Goal: Information Seeking & Learning: Understand process/instructions

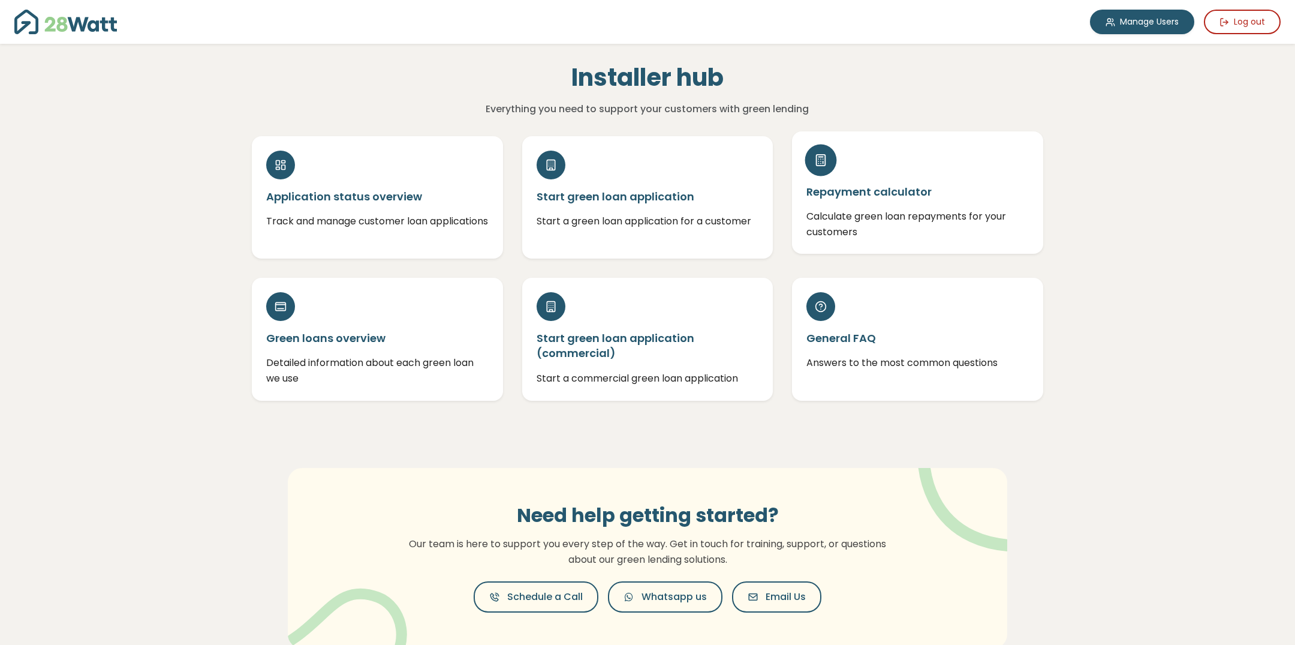
click at [865, 198] on h5 "Repayment calculator" at bounding box center [917, 191] width 222 height 15
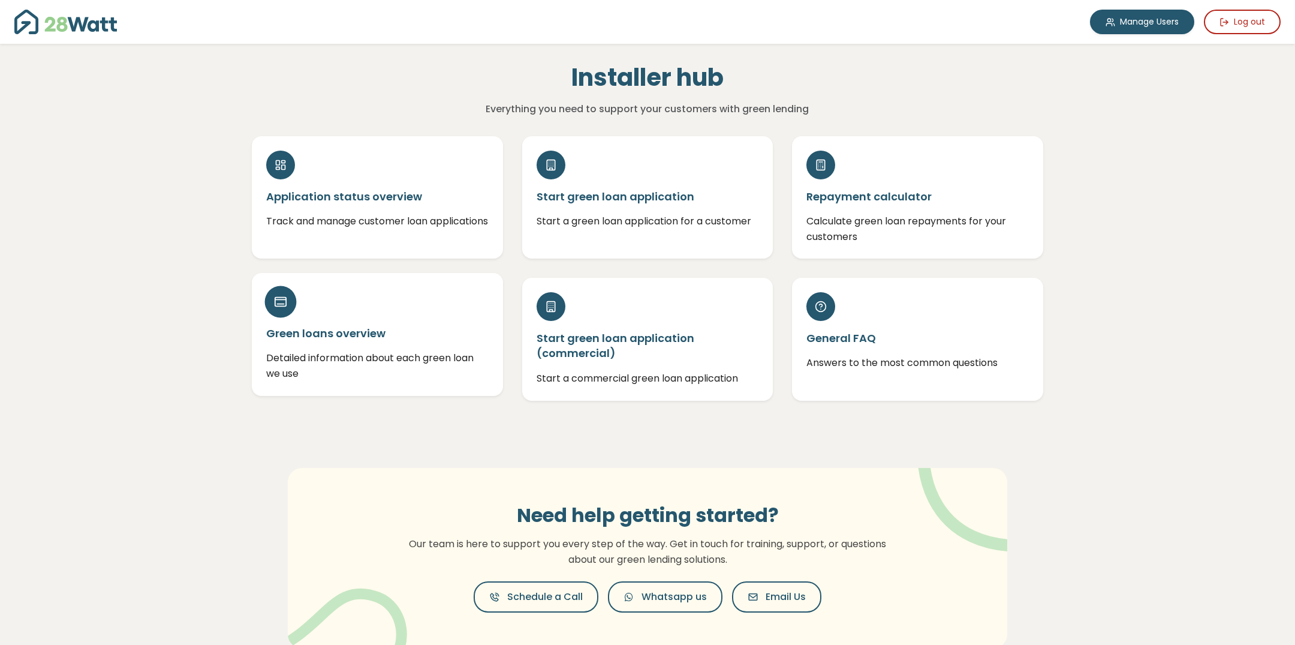
click at [357, 318] on div "Green loans overview Detailed information about each green loan we use" at bounding box center [377, 334] width 251 height 122
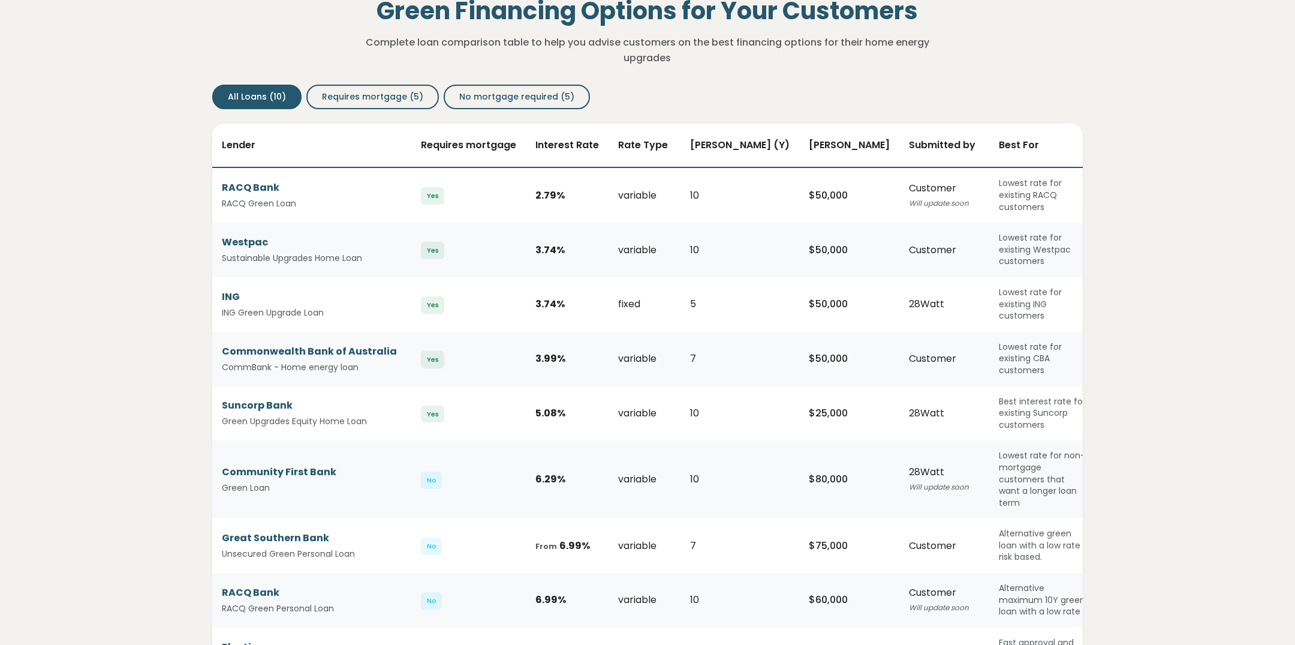
scroll to position [69, 0]
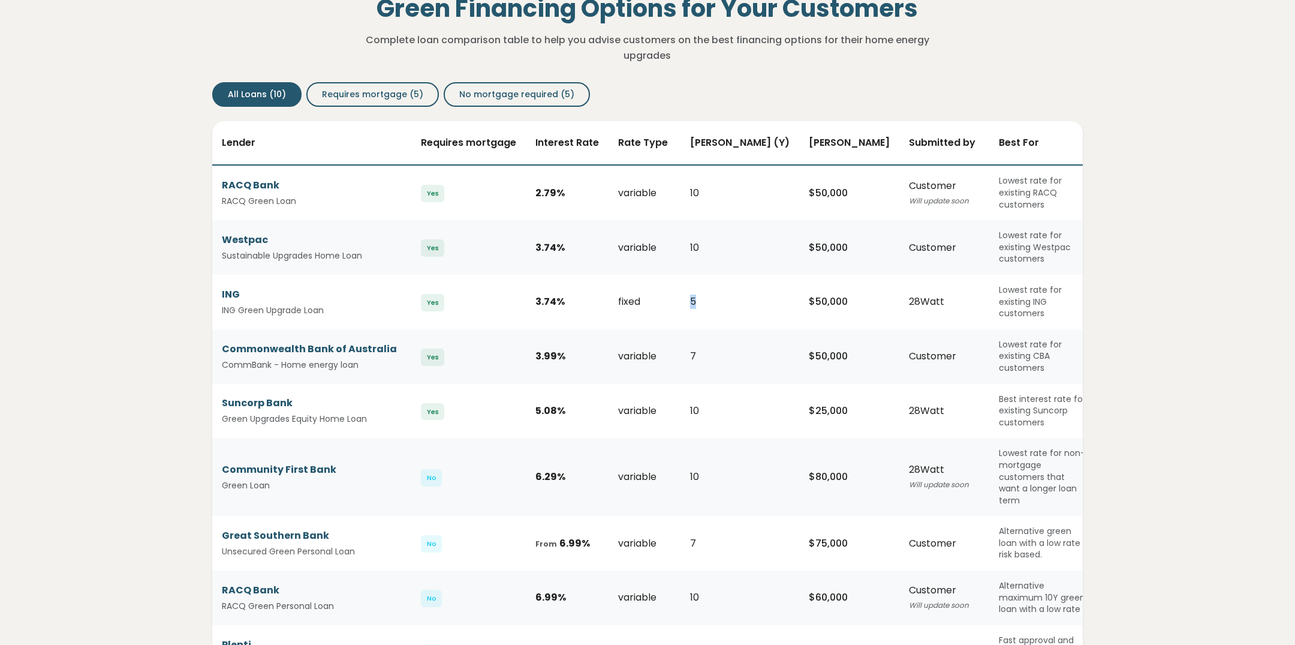
drag, startPoint x: 694, startPoint y: 287, endPoint x: 740, endPoint y: 287, distance: 46.2
click at [741, 287] on td "5" at bounding box center [740, 302] width 119 height 55
drag, startPoint x: 863, startPoint y: 286, endPoint x: 925, endPoint y: 289, distance: 61.2
click at [924, 288] on td "28Watt" at bounding box center [944, 302] width 90 height 55
click at [854, 287] on td "$ 50,000" at bounding box center [849, 302] width 100 height 55
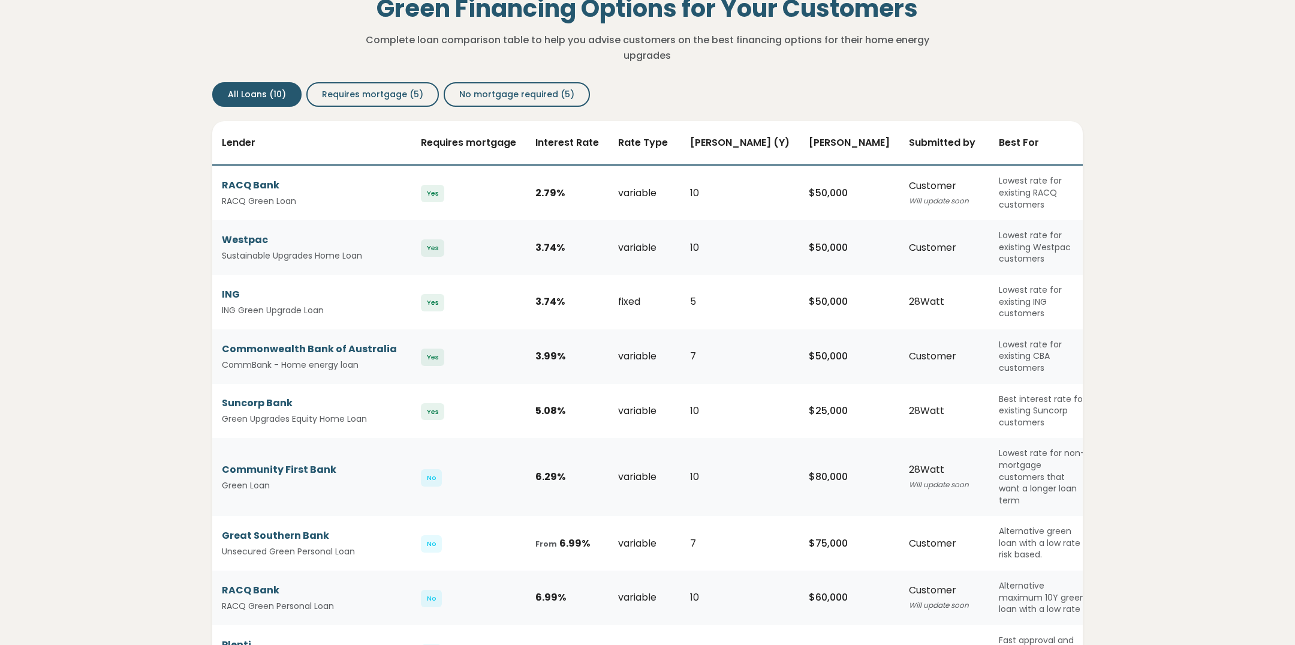
drag, startPoint x: 540, startPoint y: 287, endPoint x: 561, endPoint y: 287, distance: 21.0
click at [561, 294] on div "3.74 %" at bounding box center [567, 301] width 64 height 14
drag, startPoint x: 220, startPoint y: 277, endPoint x: 1053, endPoint y: 294, distance: 833.0
click at [1053, 294] on tr "ING ING Green Upgrade Loan Yes 3.74 % fixed 5 $ 50,000 28Watt Lowest rate for e…" at bounding box center [654, 302] width 885 height 55
click at [899, 278] on td "28Watt" at bounding box center [944, 302] width 90 height 55
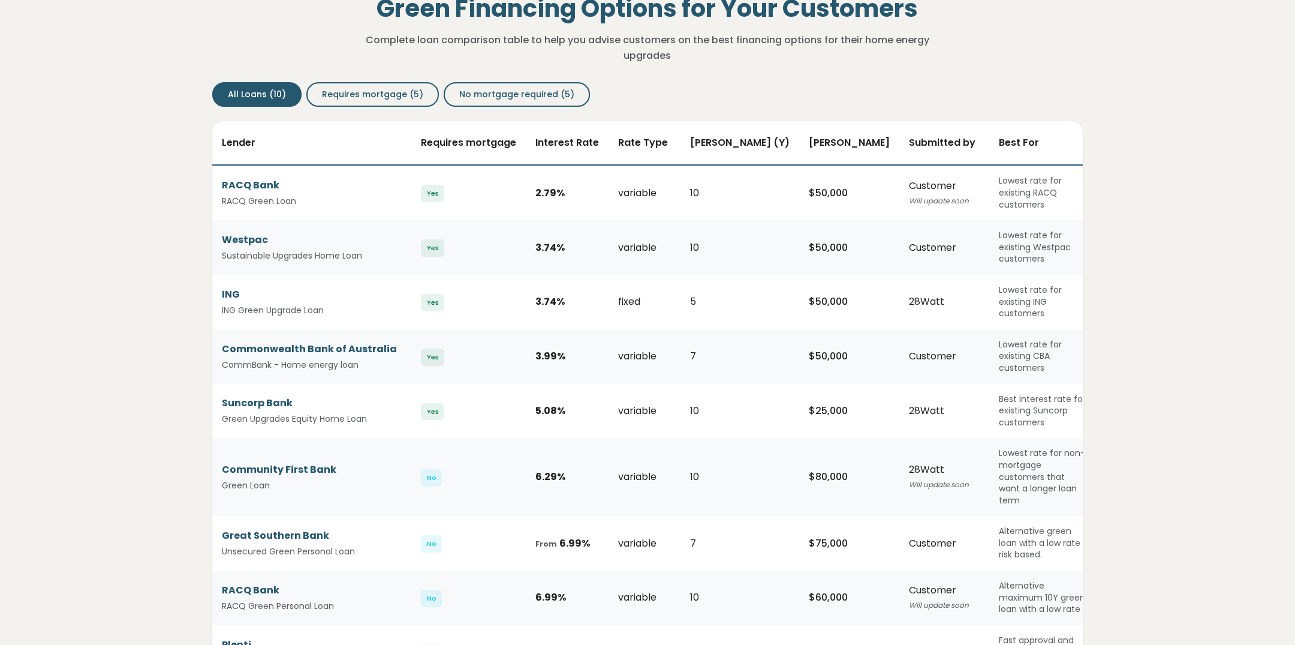
click at [534, 282] on td "3.74 %" at bounding box center [567, 302] width 83 height 55
click at [799, 275] on td "$ 50,000" at bounding box center [849, 302] width 100 height 55
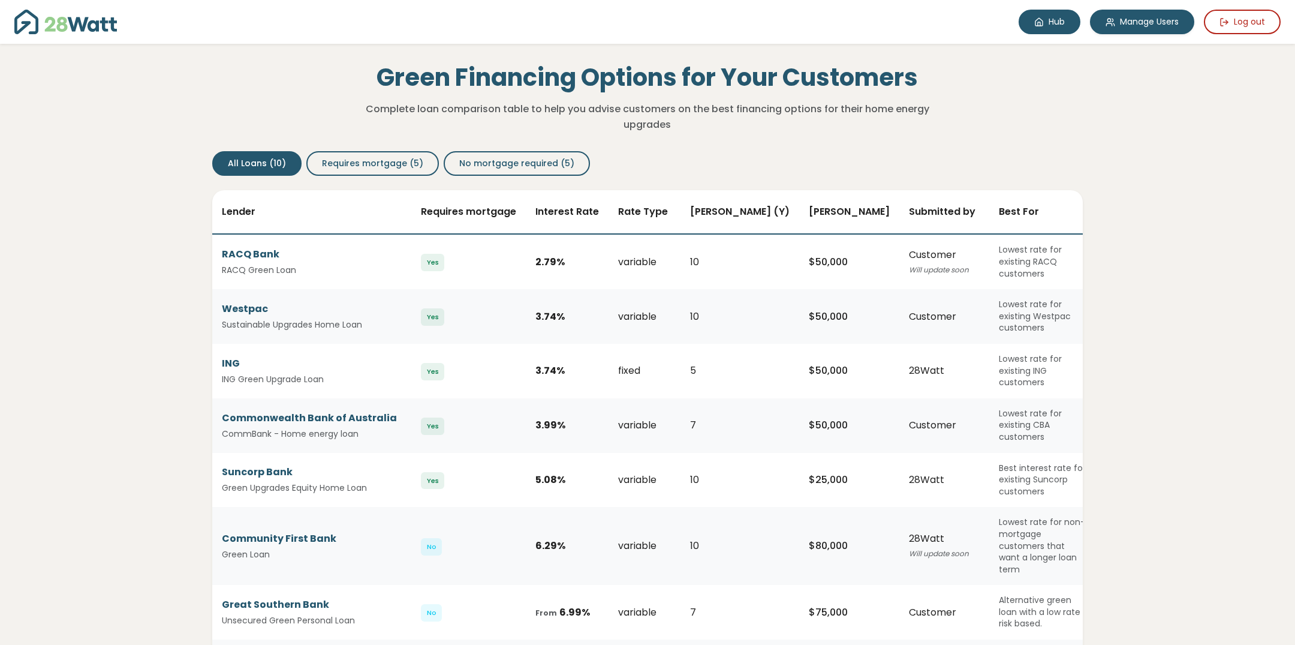
click at [1052, 16] on link "Hub" at bounding box center [1050, 22] width 62 height 25
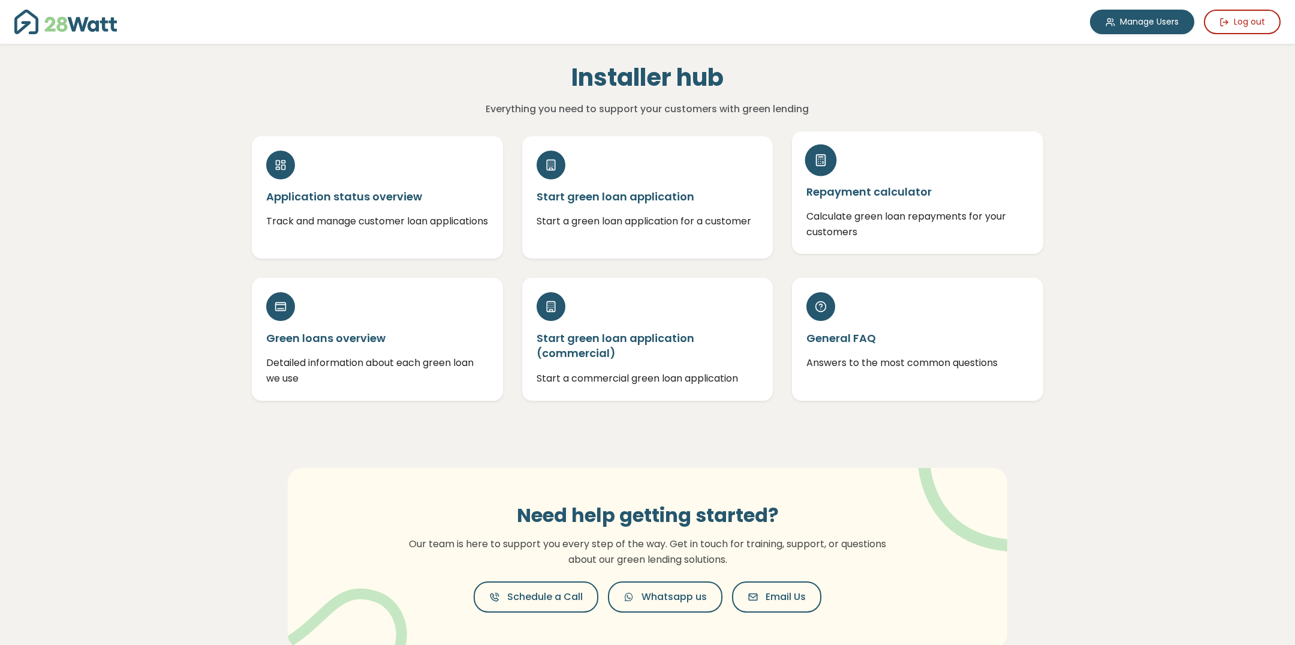
click at [878, 223] on p "Calculate green loan repayments for your customers" at bounding box center [917, 224] width 222 height 31
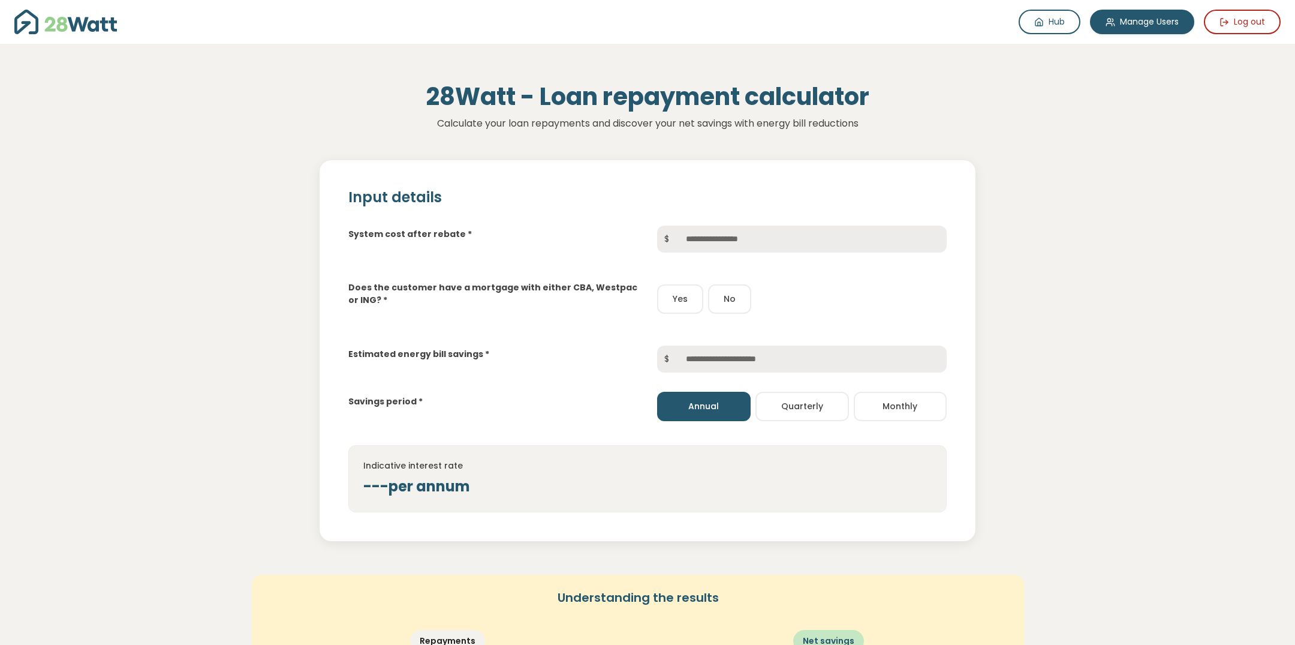
click at [669, 294] on button "Yes" at bounding box center [680, 298] width 46 height 29
click at [733, 237] on input "text" at bounding box center [811, 238] width 270 height 27
type input "******"
click at [842, 315] on div "Does the customer have a mortgage with either CBA, Westpac or ING? * Yes No" at bounding box center [648, 289] width 618 height 55
click at [714, 365] on input "text" at bounding box center [811, 358] width 270 height 27
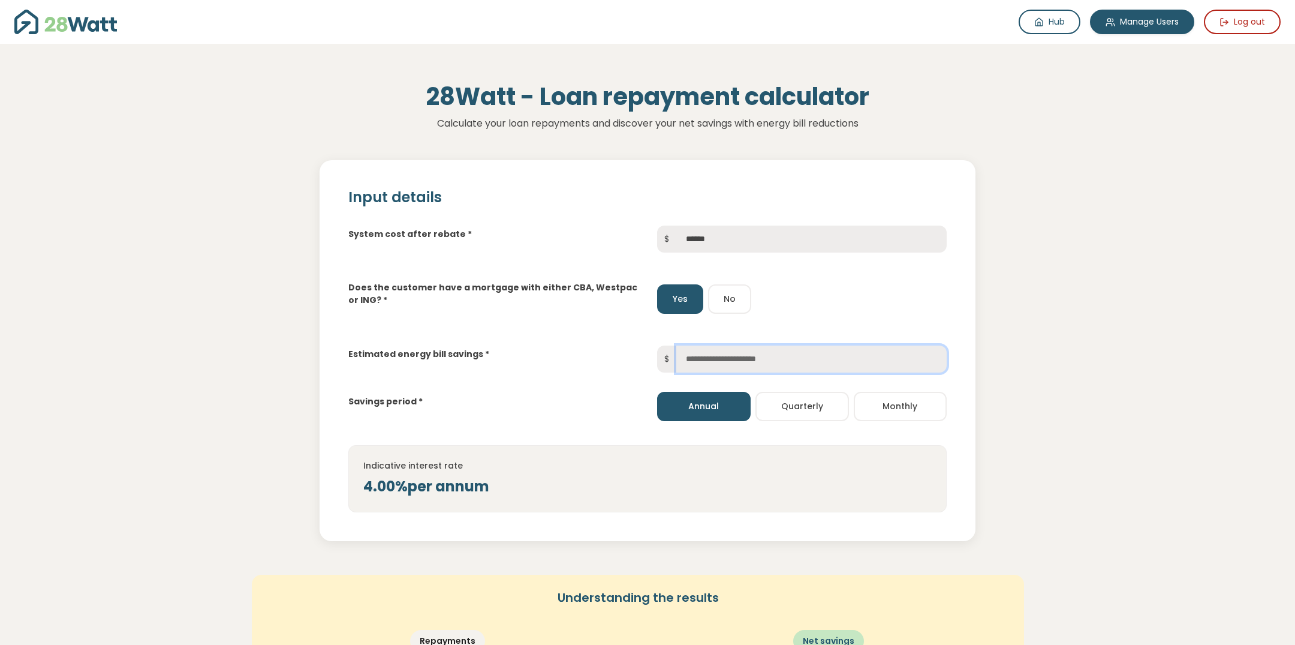
click at [724, 356] on input "text" at bounding box center [811, 358] width 270 height 27
click at [899, 413] on button "Monthly" at bounding box center [901, 406] width 94 height 29
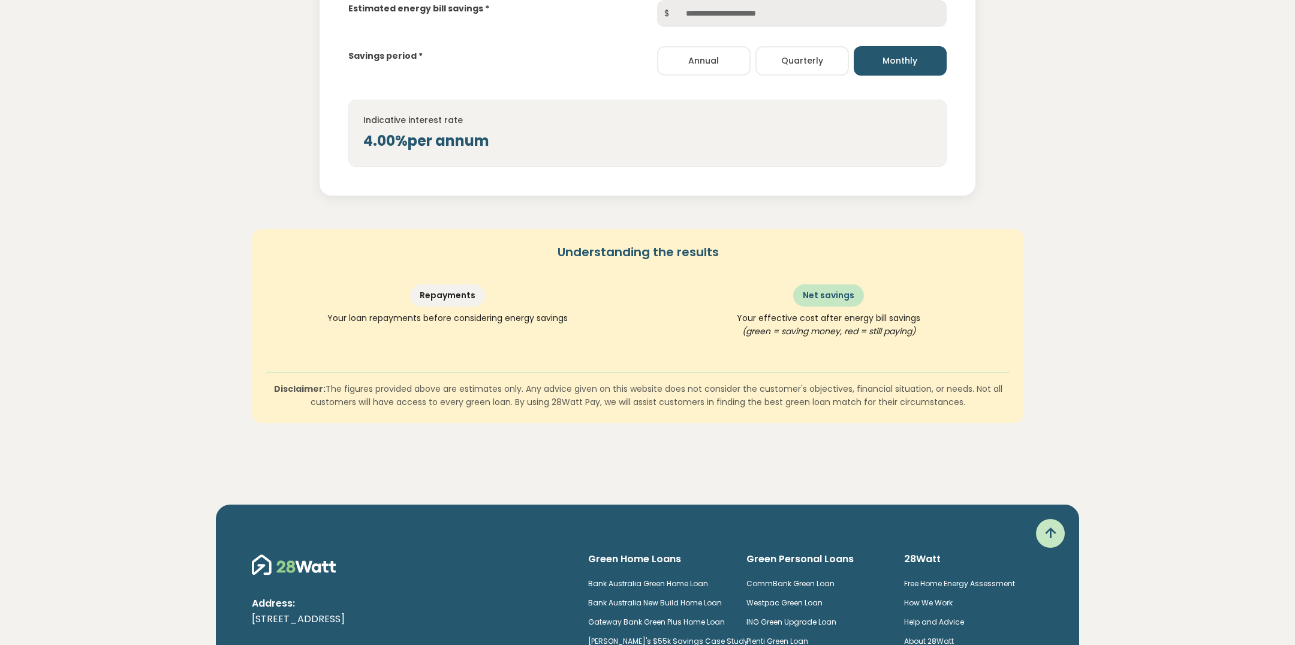
scroll to position [204, 0]
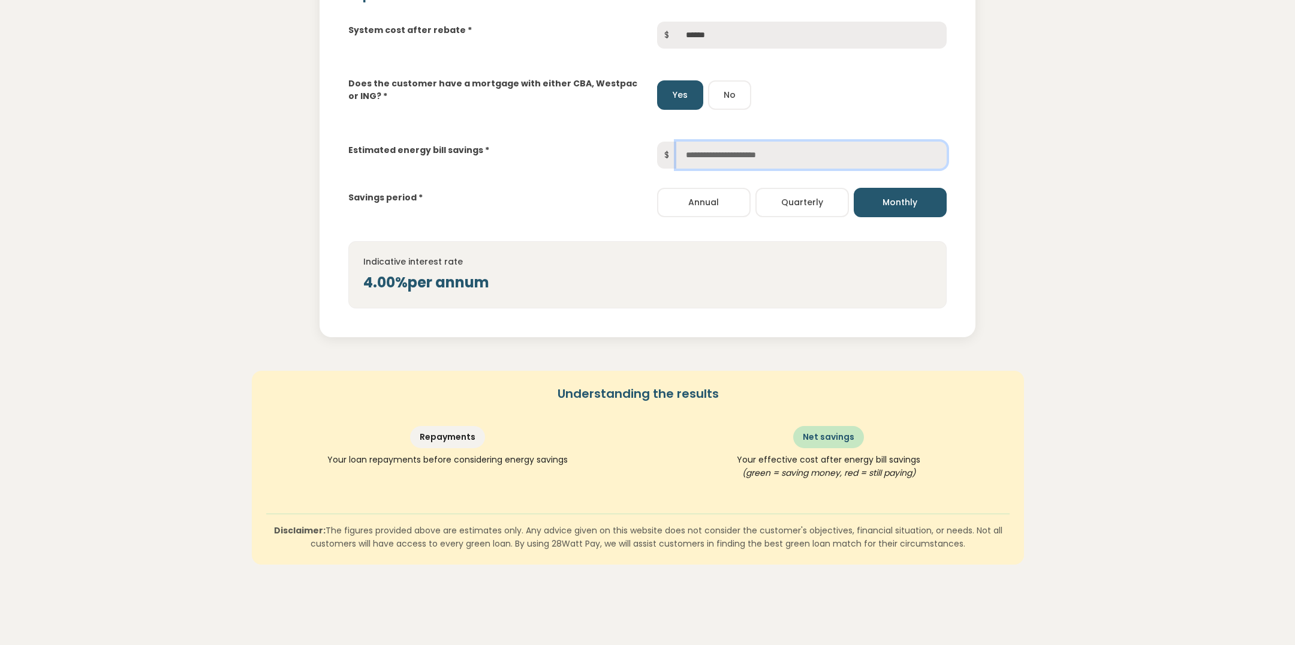
click at [714, 155] on input "text" at bounding box center [811, 154] width 270 height 27
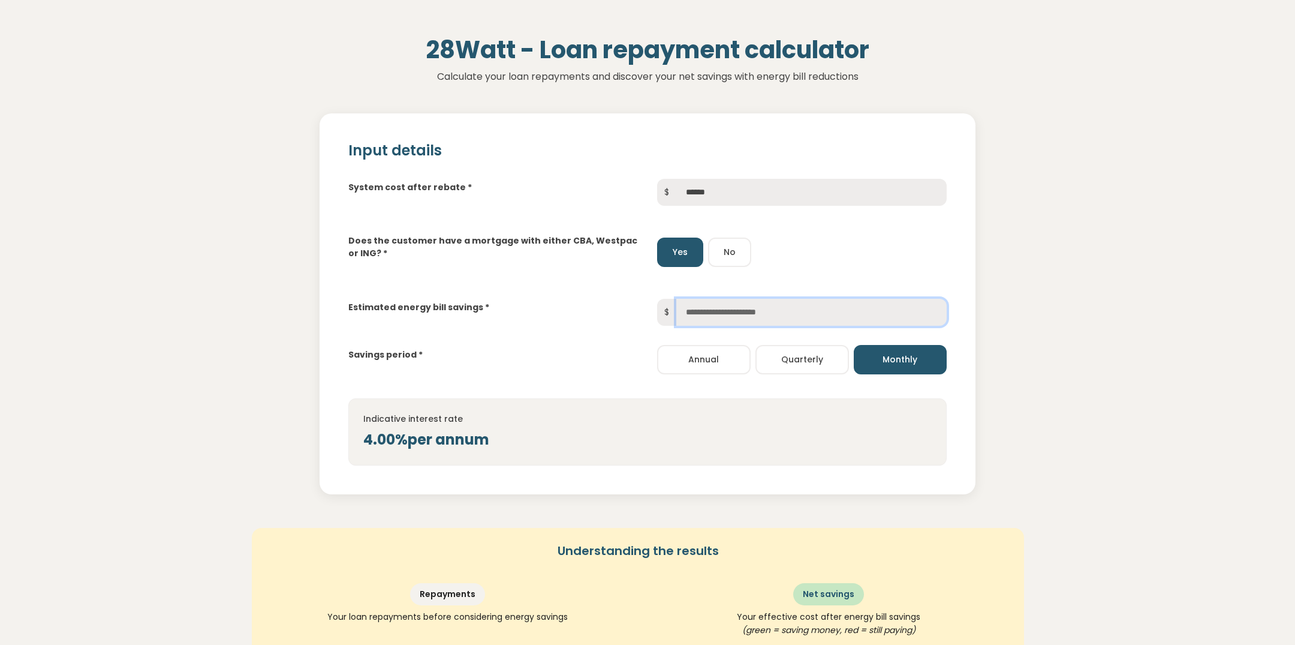
scroll to position [38, 0]
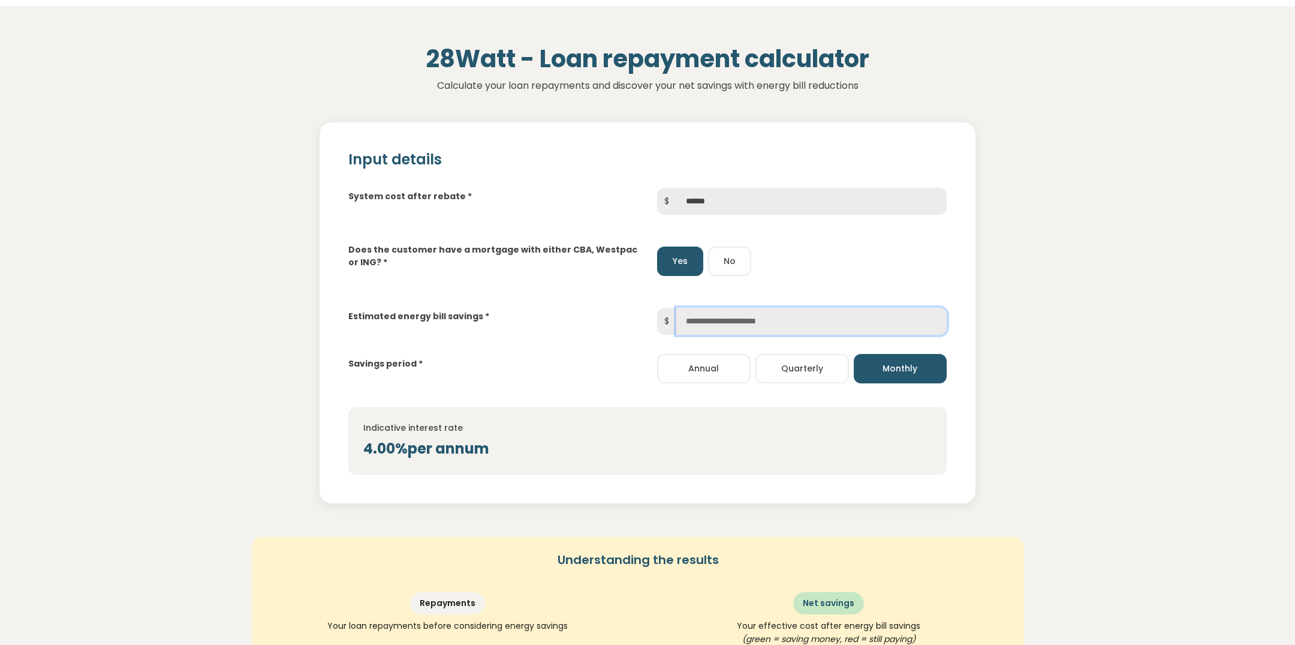
click at [765, 321] on input "text" at bounding box center [811, 321] width 270 height 27
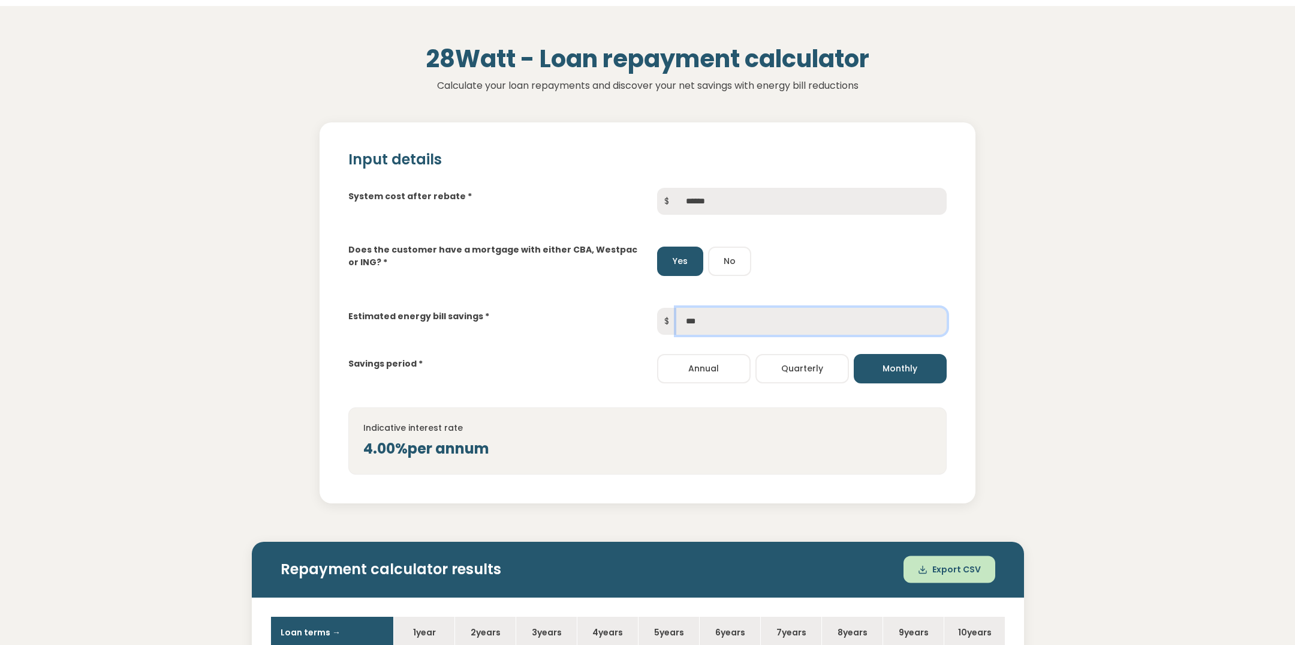
type input "***"
click at [693, 445] on div "4.00% per annum" at bounding box center [647, 449] width 569 height 22
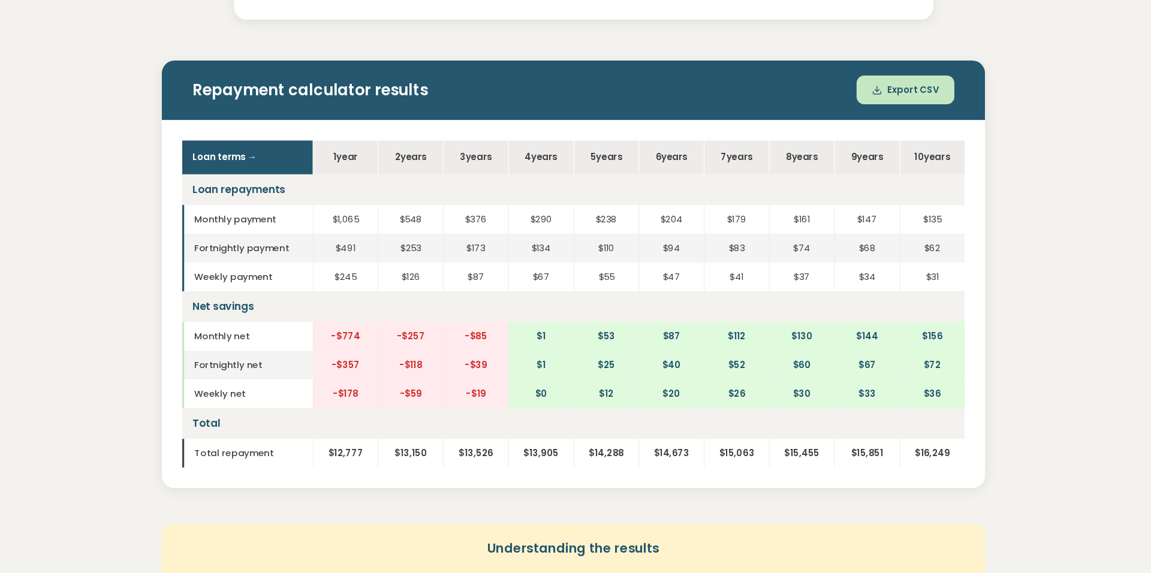
scroll to position [520, 0]
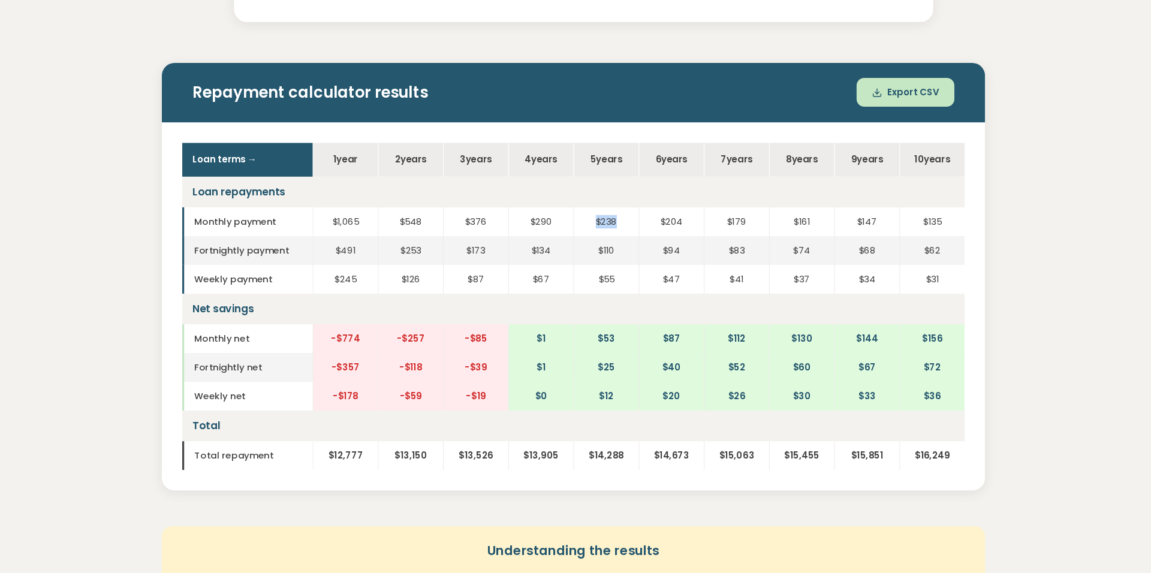
drag, startPoint x: 582, startPoint y: 204, endPoint x: 606, endPoint y: 201, distance: 24.8
click at [606, 201] on td "$238" at bounding box center [596, 207] width 61 height 27
click at [645, 201] on td "$204" at bounding box center [657, 207] width 61 height 27
click at [655, 35] on div "Input details System cost after rebate * $ ****** Does the customer have a mort…" at bounding box center [575, 153] width 811 height 1067
